Goal: Information Seeking & Learning: Find specific fact

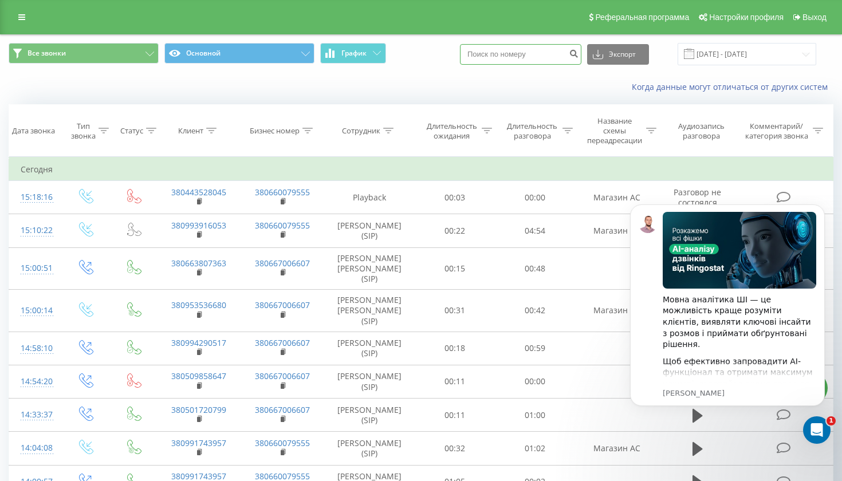
click at [559, 57] on input at bounding box center [520, 54] width 121 height 21
type input "0993916053"
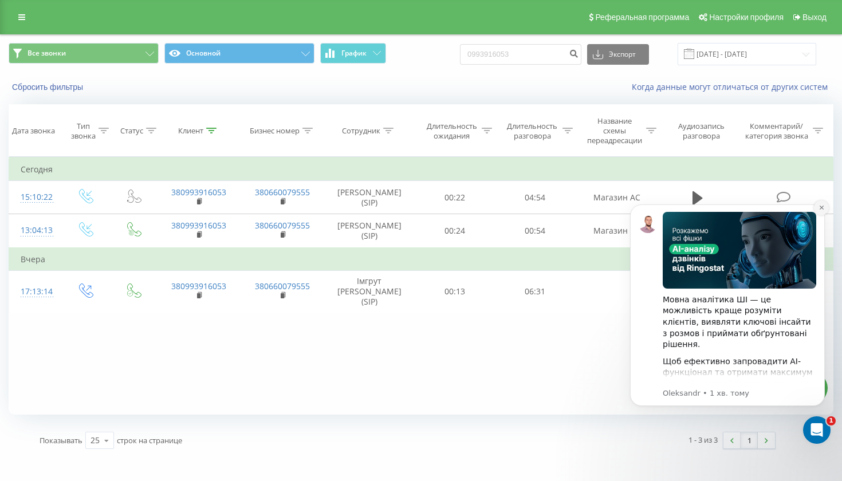
click at [820, 208] on icon "Dismiss notification" at bounding box center [822, 207] width 6 height 6
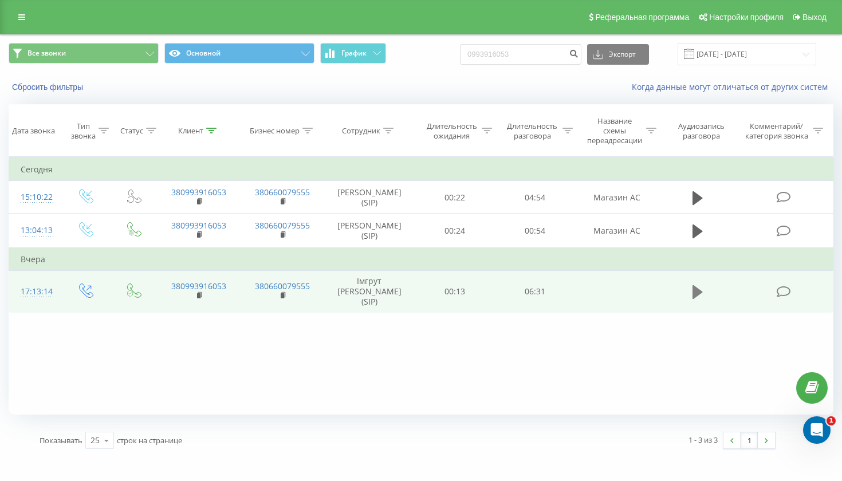
click at [697, 299] on icon at bounding box center [697, 292] width 10 height 14
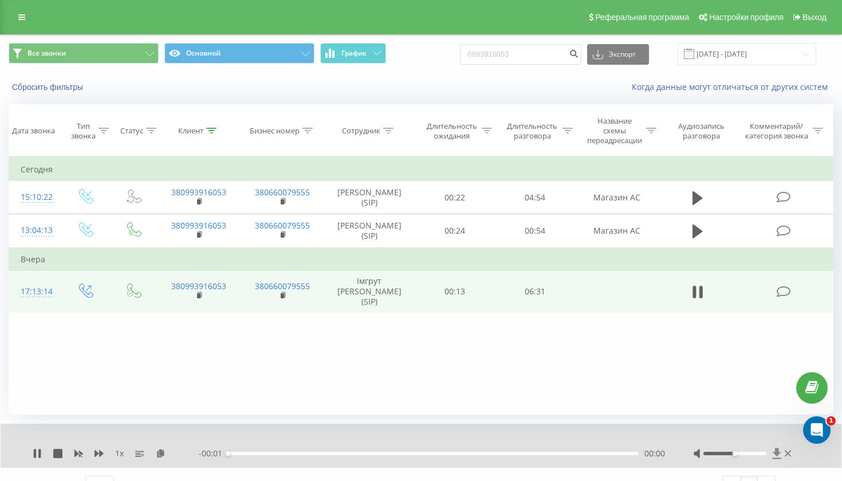
click at [777, 459] on icon at bounding box center [776, 453] width 9 height 11
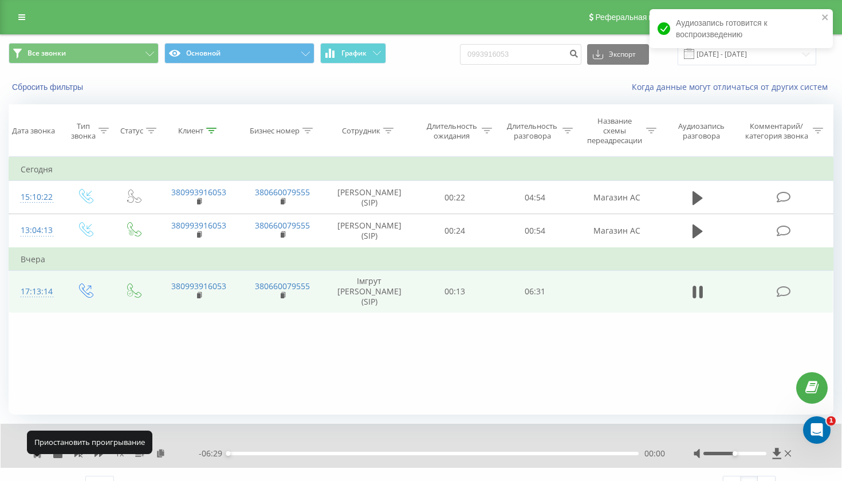
click at [39, 458] on icon at bounding box center [39, 453] width 2 height 9
